Goal: Information Seeking & Learning: Learn about a topic

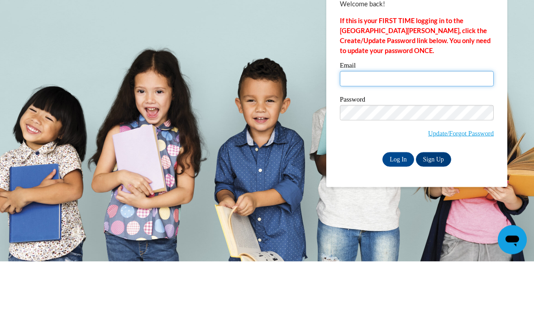
type input "[PERSON_NAME][EMAIL_ADDRESS][PERSON_NAME][DOMAIN_NAME]"
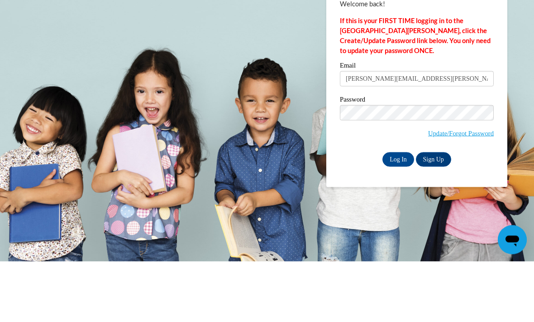
click at [398, 212] on input "Log In" at bounding box center [399, 219] width 32 height 14
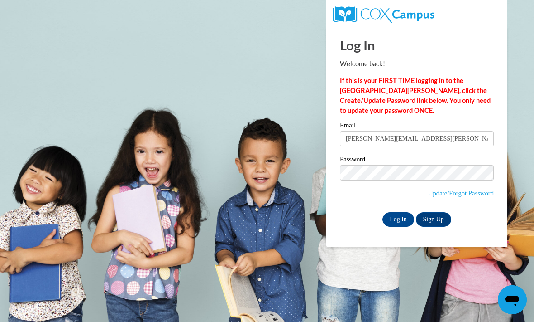
click at [391, 216] on input "Log In" at bounding box center [399, 219] width 32 height 14
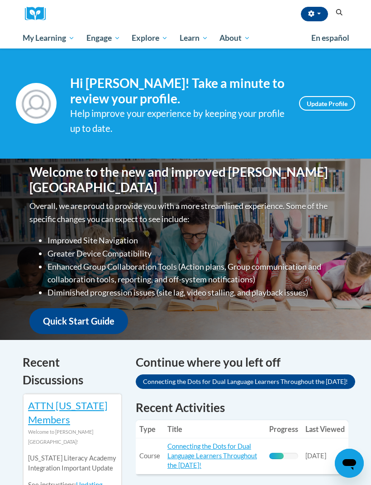
click at [178, 321] on link "Connecting the Dots for Dual Language Learners Throughout the [DATE]!" at bounding box center [213, 455] width 90 height 27
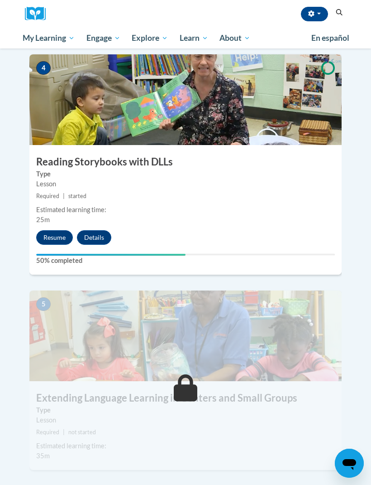
scroll to position [979, 0]
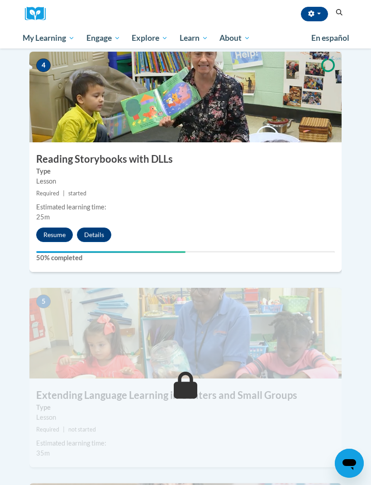
click at [52, 227] on button "Resume" at bounding box center [54, 234] width 37 height 14
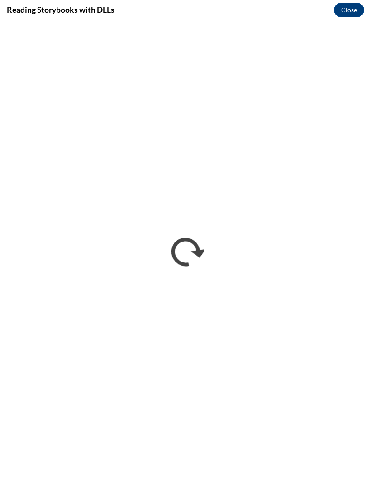
scroll to position [0, 0]
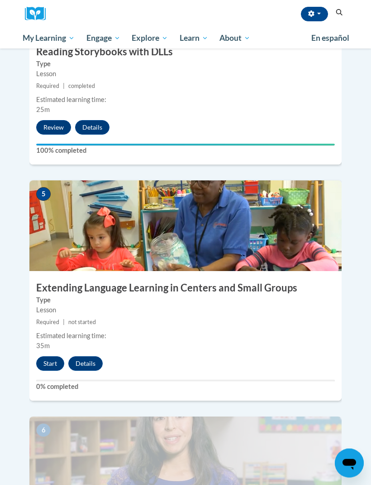
scroll to position [1086, 0]
click at [52, 356] on button "Start" at bounding box center [50, 363] width 28 height 14
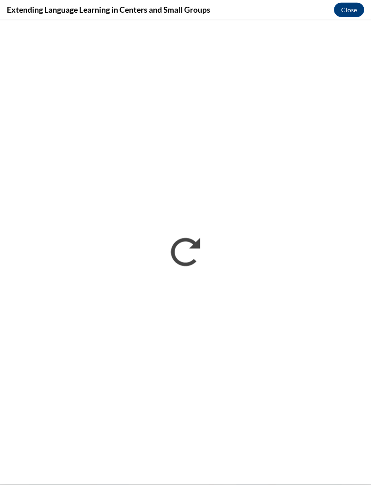
scroll to position [1295, 0]
